Goal: Transaction & Acquisition: Purchase product/service

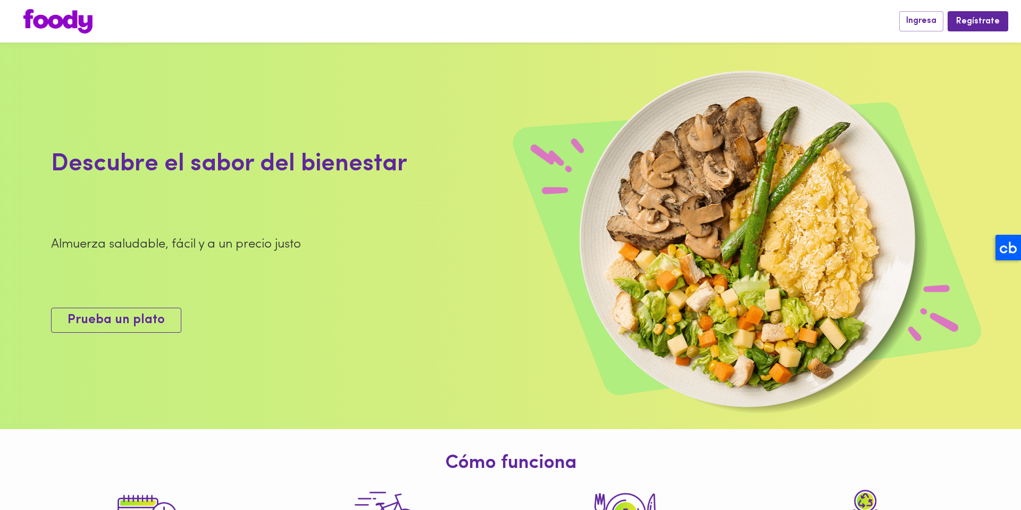
click at [127, 315] on span "Prueba un plato" at bounding box center [116, 319] width 97 height 15
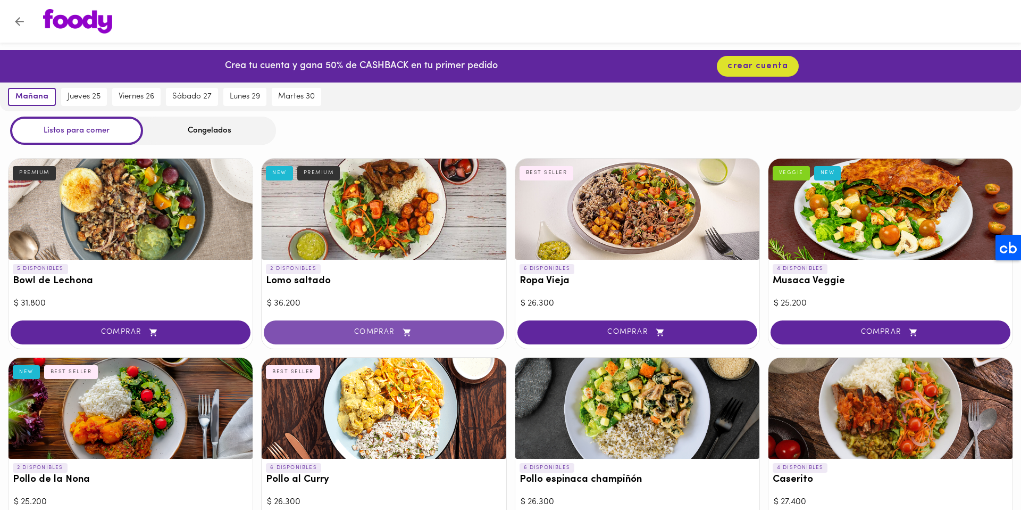
click at [333, 330] on span "COMPRAR" at bounding box center [383, 332] width 213 height 9
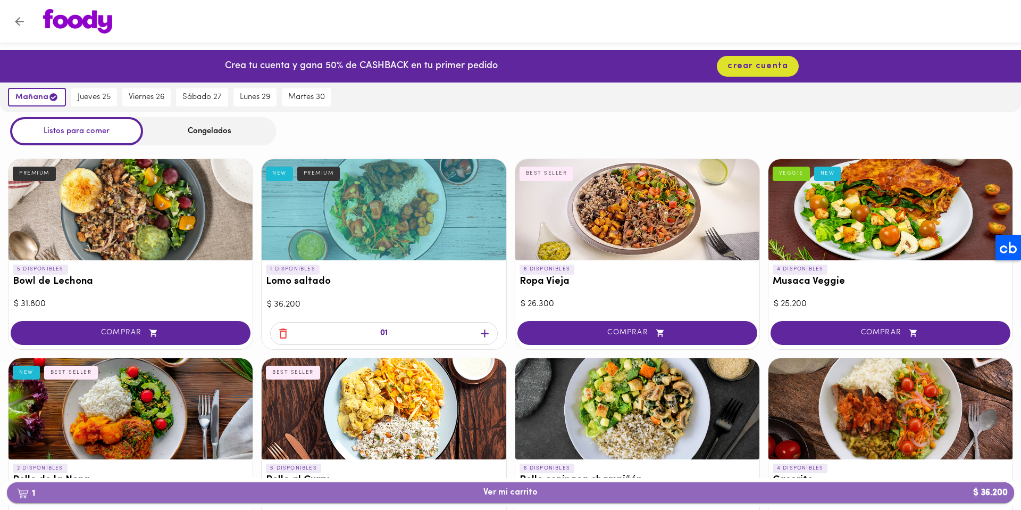
click at [456, 493] on span "1 Ver mi carrito $ 36.200" at bounding box center [510, 492] width 991 height 10
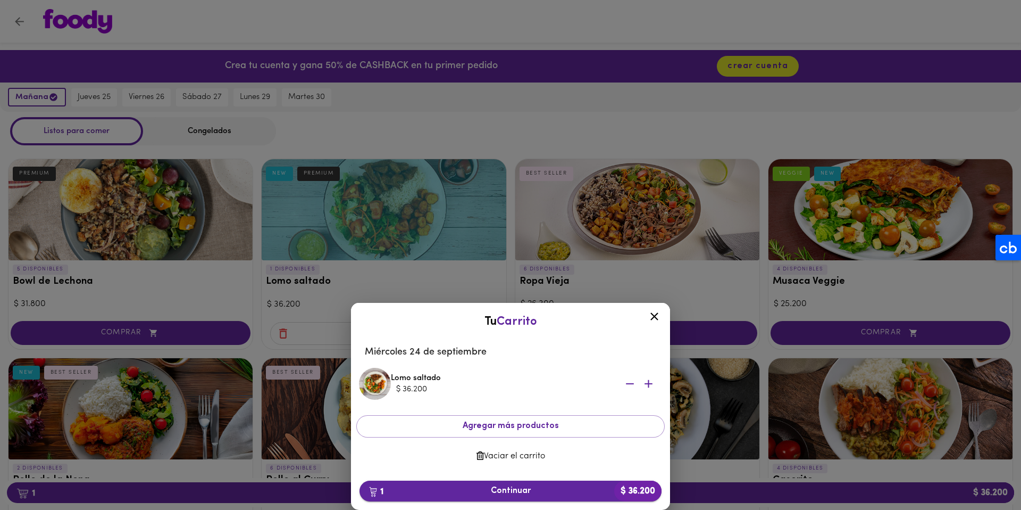
click at [518, 490] on span "1 Continuar $ 36.200" at bounding box center [510, 491] width 285 height 10
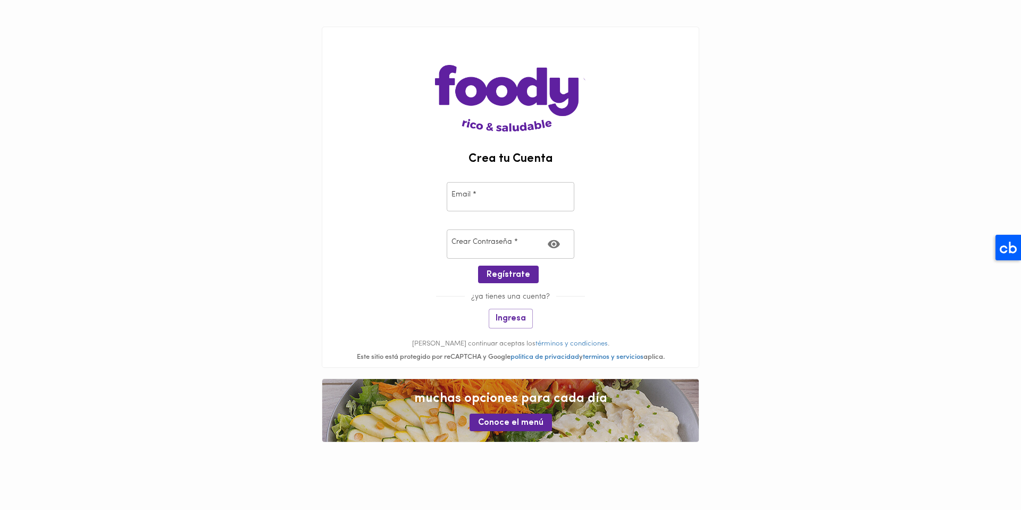
type input "[PERSON_NAME][EMAIL_ADDRESS][DOMAIN_NAME]"
click at [512, 314] on span "Ingresa" at bounding box center [511, 318] width 30 height 10
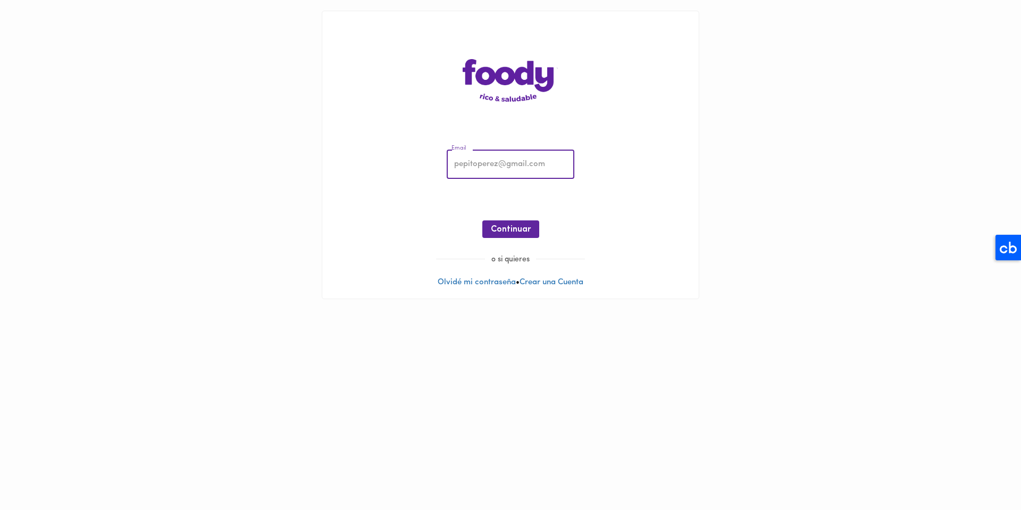
click at [509, 165] on input "email" at bounding box center [511, 164] width 128 height 29
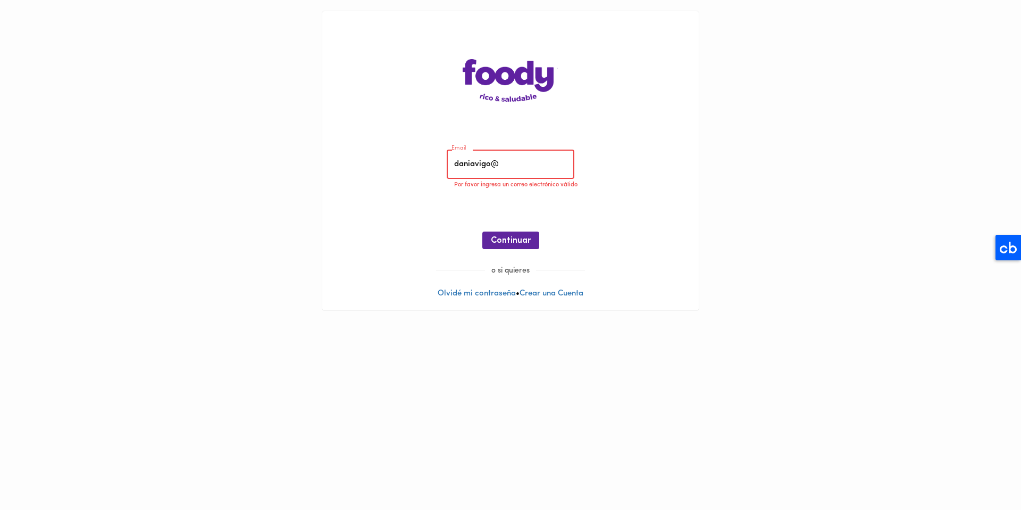
type input "[EMAIL_ADDRESS][DOMAIN_NAME]"
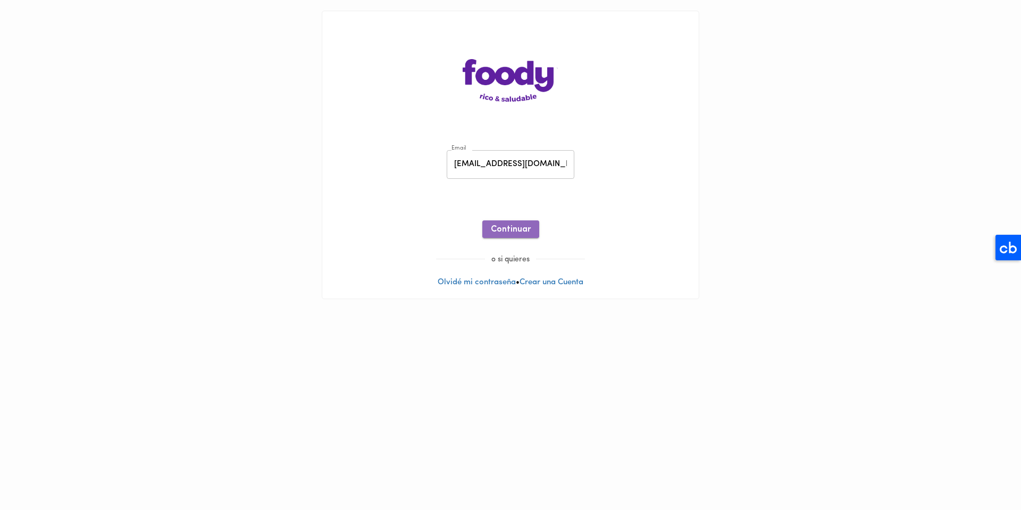
click at [515, 235] on button "Continuar" at bounding box center [510, 229] width 57 height 18
click at [523, 225] on span "Ingresar" at bounding box center [511, 229] width 34 height 10
